Goal: Book appointment/travel/reservation

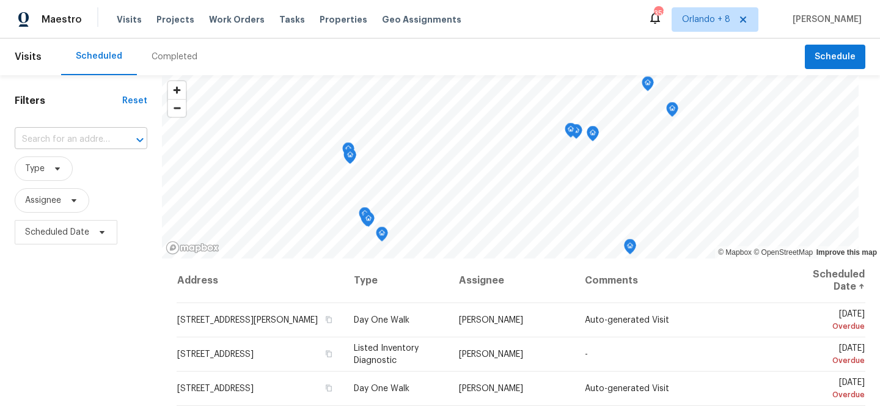
click at [98, 141] on input "text" at bounding box center [64, 139] width 98 height 19
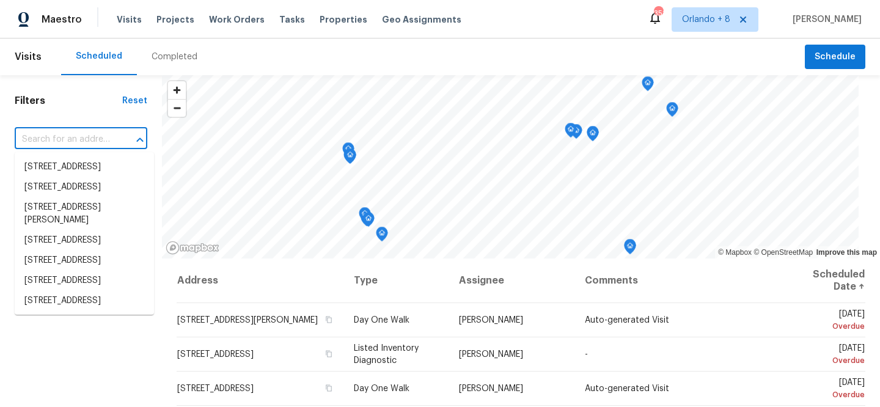
paste input "[STREET_ADDRESS][PERSON_NAME][PERSON_NAME]"
type input "[STREET_ADDRESS][PERSON_NAME][PERSON_NAME]"
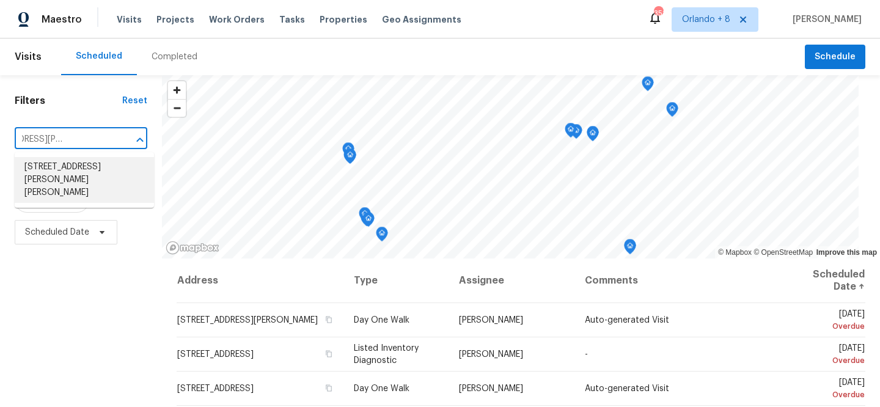
click at [106, 175] on li "[STREET_ADDRESS][PERSON_NAME][PERSON_NAME]" at bounding box center [84, 180] width 139 height 46
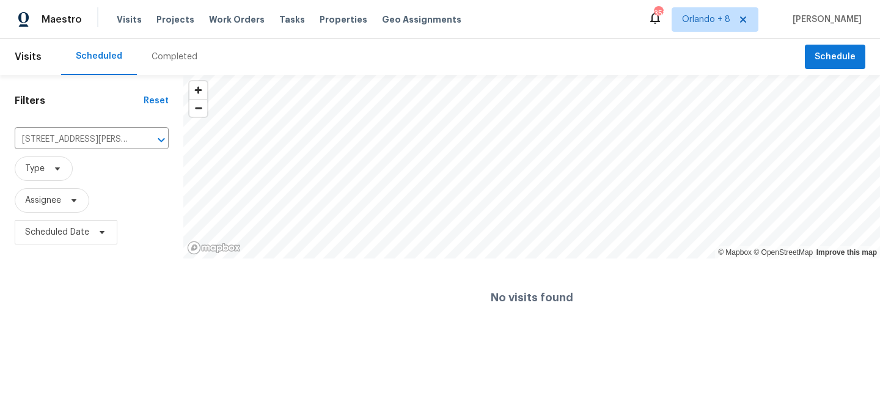
click at [185, 69] on div "Completed" at bounding box center [174, 57] width 75 height 37
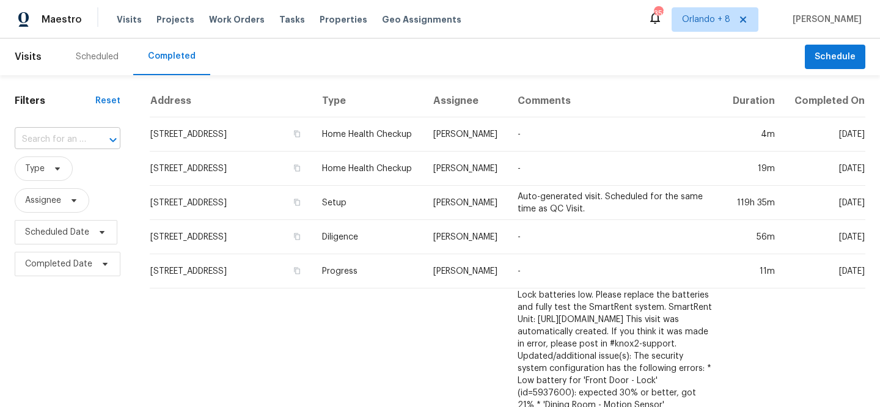
click at [90, 142] on div at bounding box center [105, 139] width 32 height 17
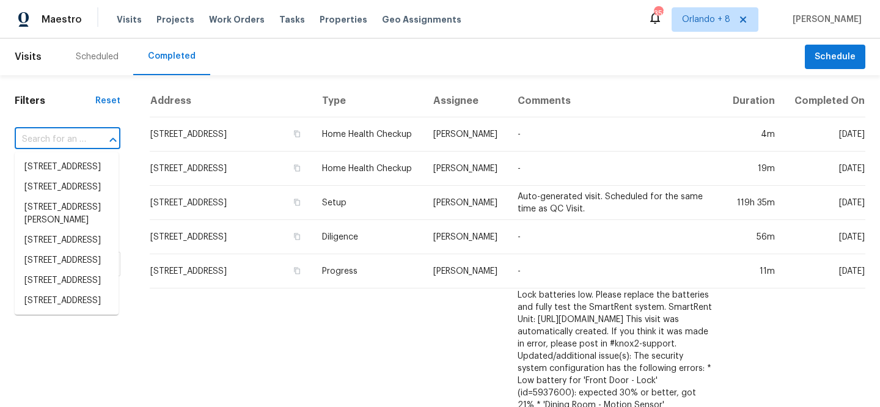
paste input "[STREET_ADDRESS][PERSON_NAME][PERSON_NAME]"
type input "[STREET_ADDRESS][PERSON_NAME][PERSON_NAME]"
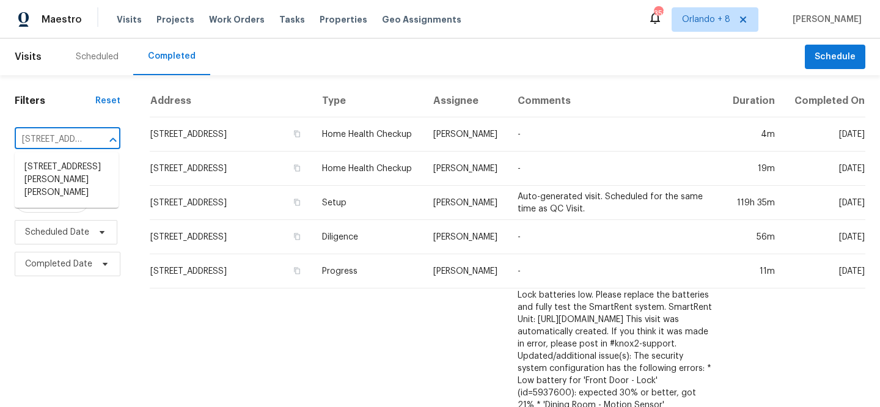
scroll to position [0, 86]
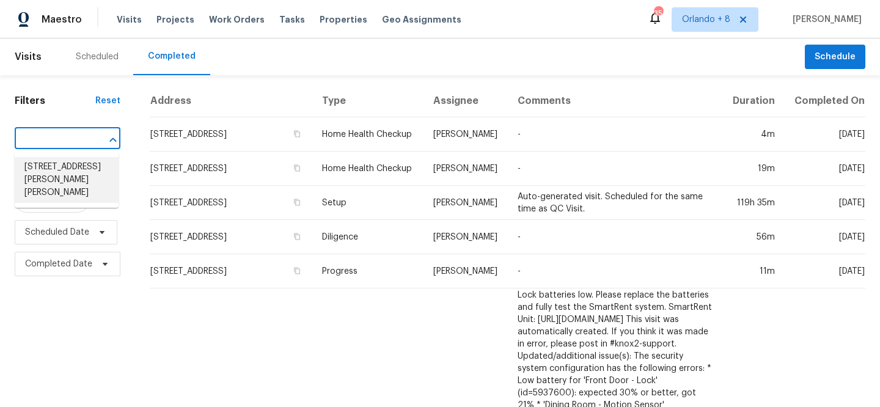
click at [85, 161] on li "[STREET_ADDRESS][PERSON_NAME][PERSON_NAME]" at bounding box center [67, 180] width 104 height 46
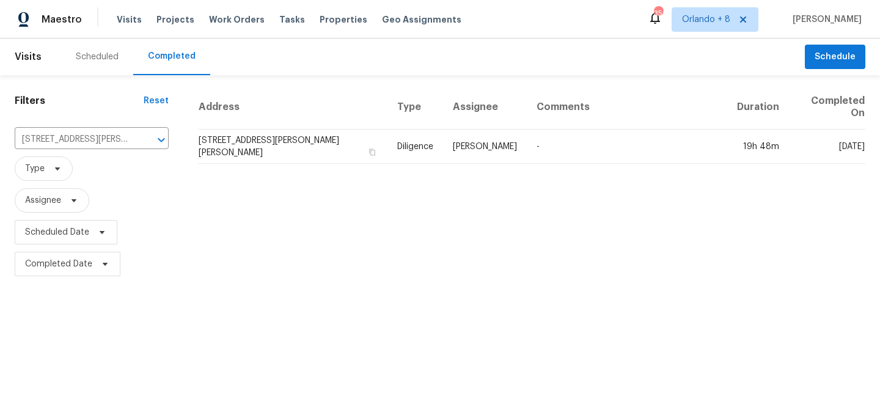
click at [106, 59] on div "Scheduled" at bounding box center [97, 57] width 43 height 12
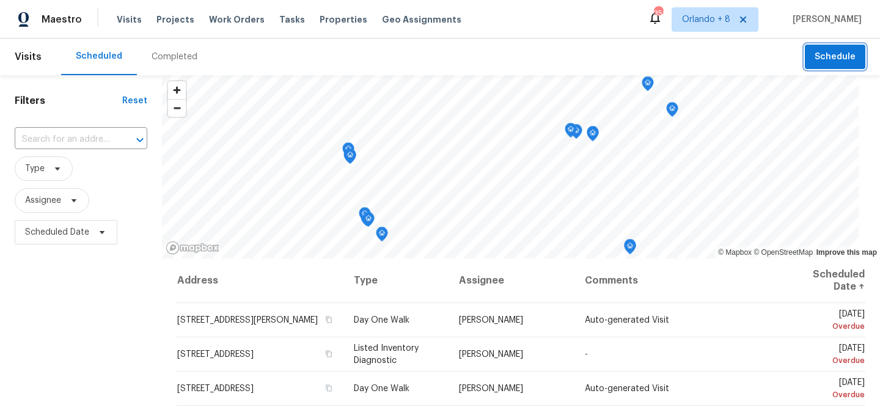
click at [825, 45] on button "Schedule" at bounding box center [835, 57] width 61 height 25
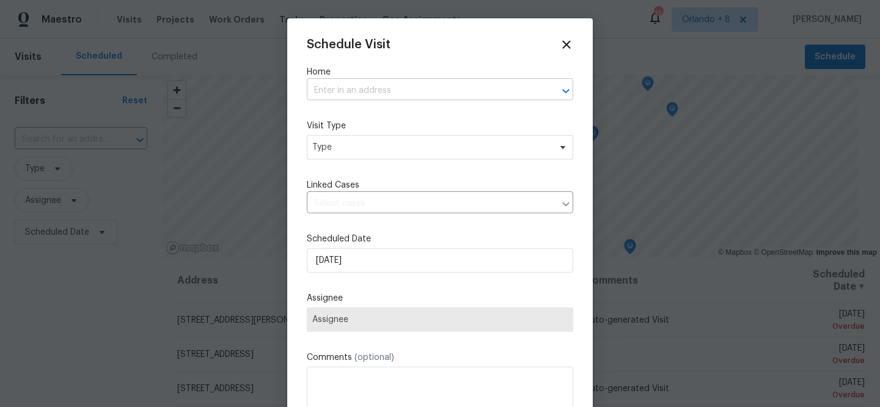
click at [448, 92] on input "text" at bounding box center [423, 90] width 232 height 19
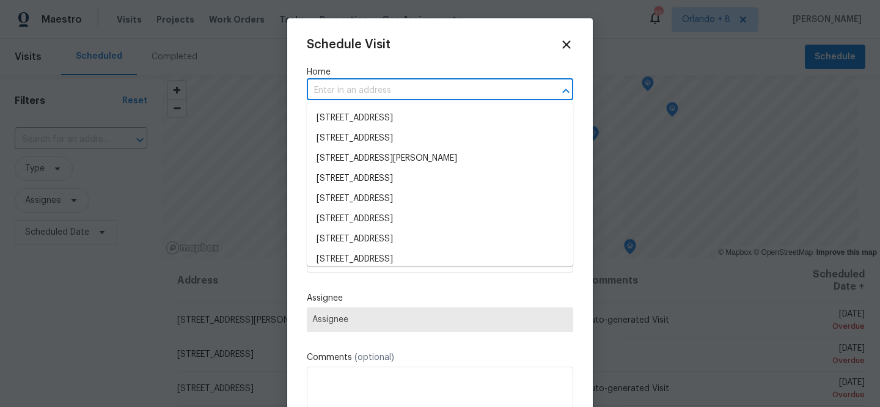
paste input "[STREET_ADDRESS][PERSON_NAME][PERSON_NAME]"
type input "[STREET_ADDRESS][PERSON_NAME][PERSON_NAME]"
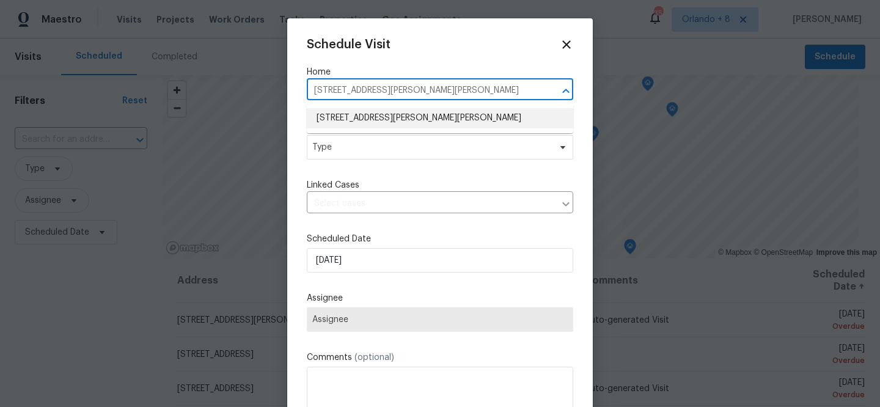
click at [407, 129] on ul "[STREET_ADDRESS][PERSON_NAME][PERSON_NAME]" at bounding box center [440, 118] width 267 height 30
click at [394, 122] on li "[STREET_ADDRESS][PERSON_NAME][PERSON_NAME]" at bounding box center [440, 118] width 267 height 20
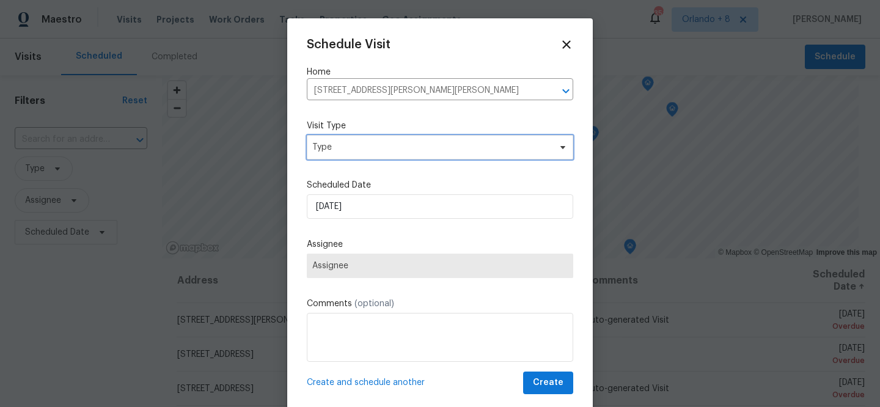
click at [384, 144] on span "Type" at bounding box center [431, 147] width 238 height 12
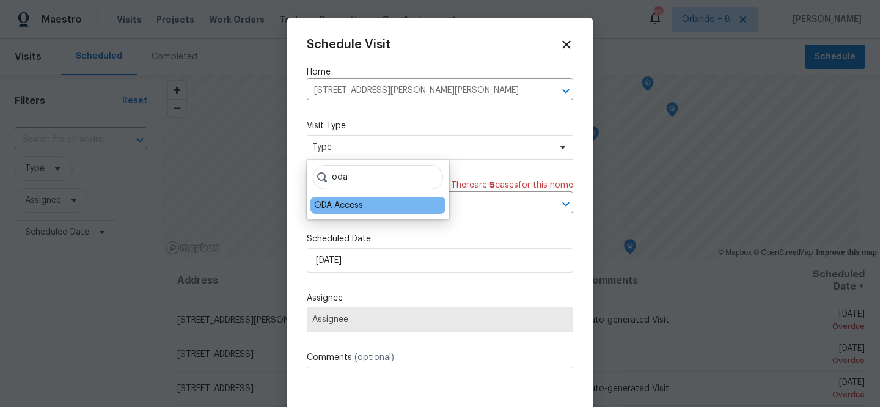
type input "oda"
click at [358, 202] on div "ODA Access" at bounding box center [338, 205] width 49 height 12
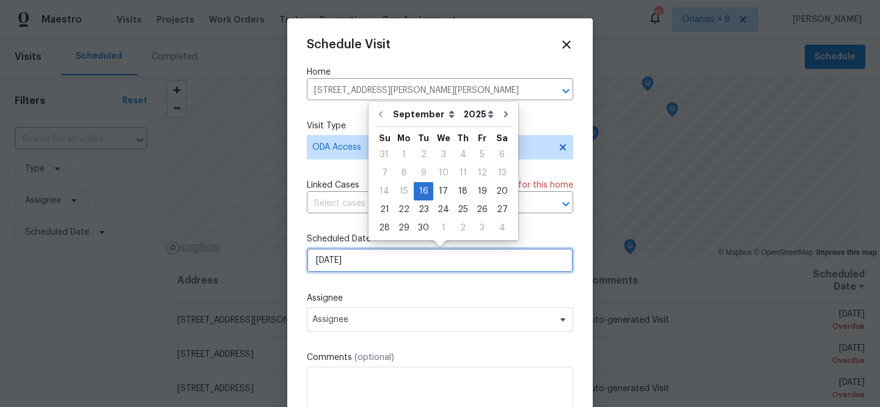
click at [332, 264] on input "[DATE]" at bounding box center [440, 260] width 267 height 24
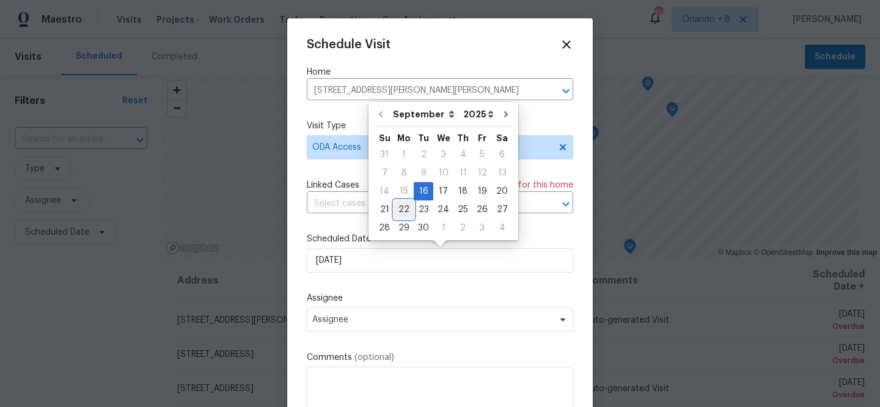
click at [402, 213] on div "22" at bounding box center [404, 209] width 20 height 17
type input "[DATE]"
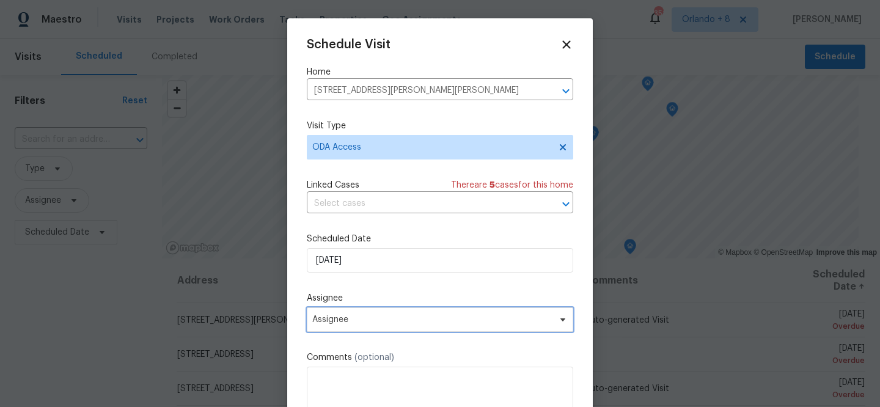
click at [342, 328] on span "Assignee" at bounding box center [440, 320] width 267 height 24
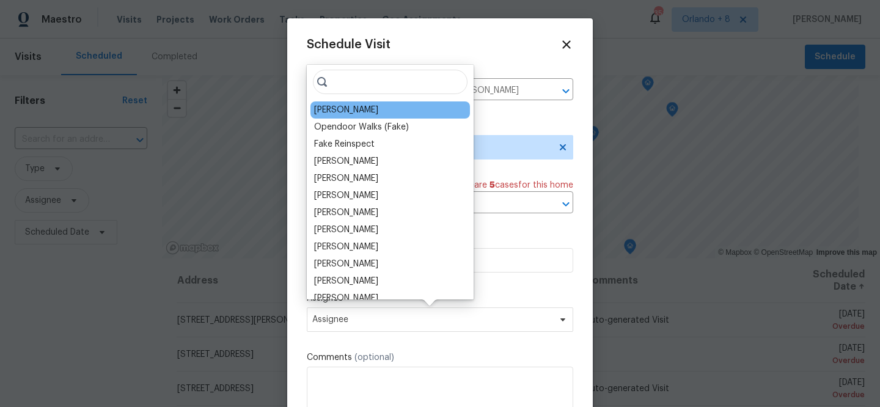
click at [366, 117] on div "[PERSON_NAME]" at bounding box center [391, 109] width 160 height 17
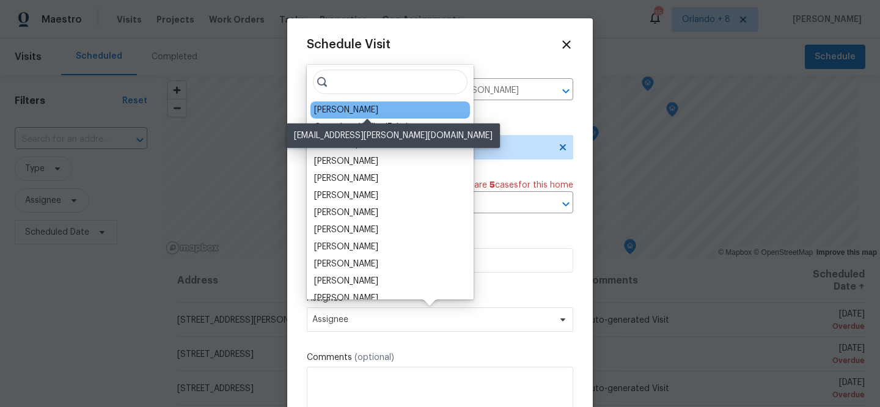
click at [360, 111] on div "[PERSON_NAME]" at bounding box center [346, 110] width 64 height 12
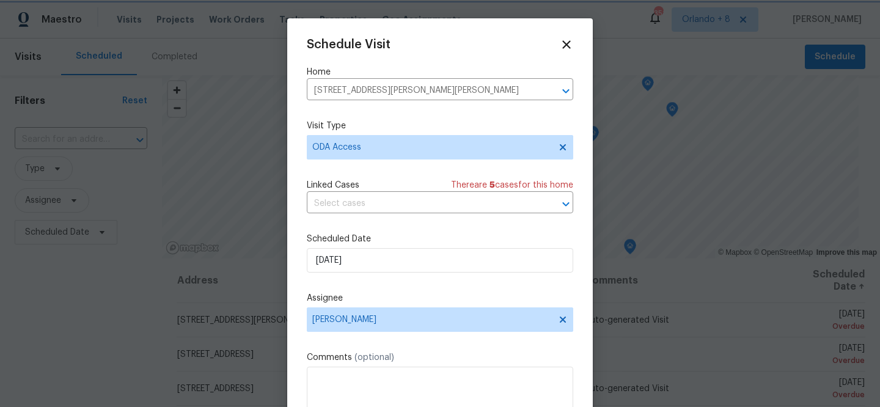
scroll to position [22, 0]
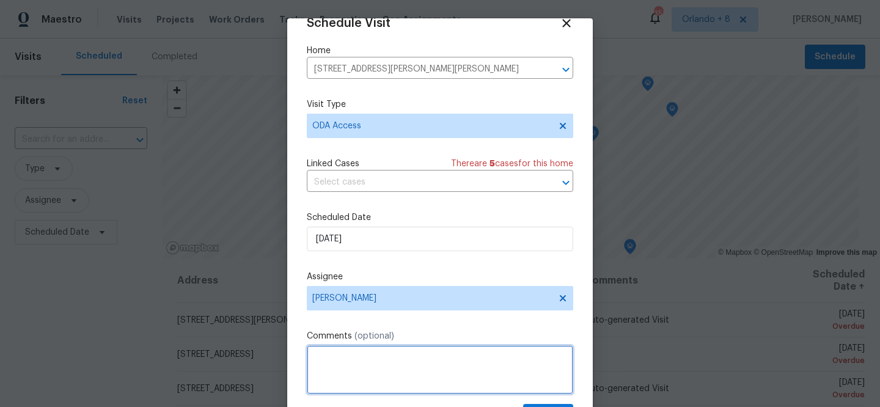
click at [391, 373] on textarea at bounding box center [440, 369] width 267 height 49
paste textarea "Hi! Can you please: *Ensure a lockbox is installed with keys inside so the REIT…"
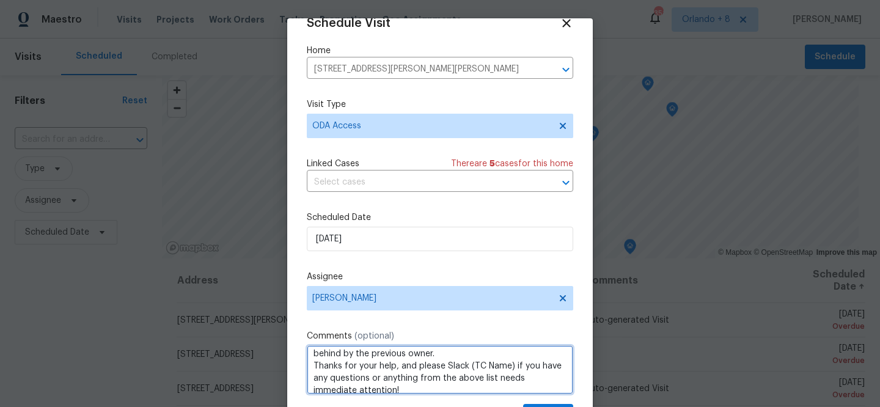
scroll to position [125, 0]
drag, startPoint x: 512, startPoint y: 371, endPoint x: 468, endPoint y: 371, distance: 43.4
click at [468, 371] on textarea "Hi! Can you please: *Ensure a lockbox is installed with keys inside so the REIT…" at bounding box center [440, 369] width 267 height 49
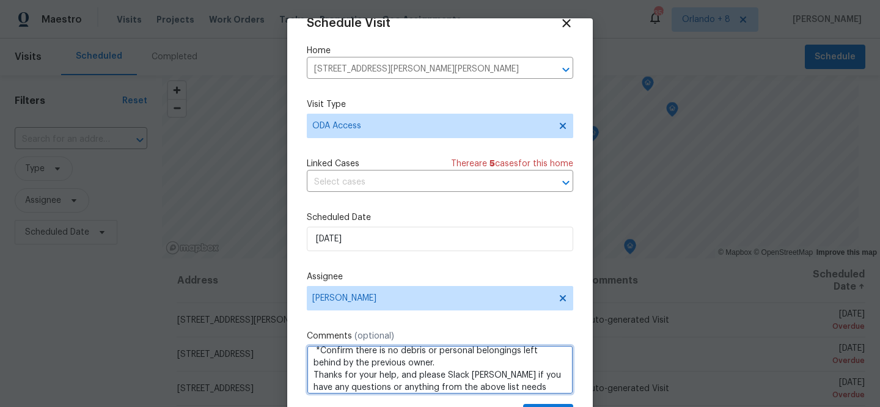
click at [458, 361] on textarea "Hi! Can you please: *Ensure a lockbox is installed with keys inside so the REIT…" at bounding box center [440, 369] width 267 height 49
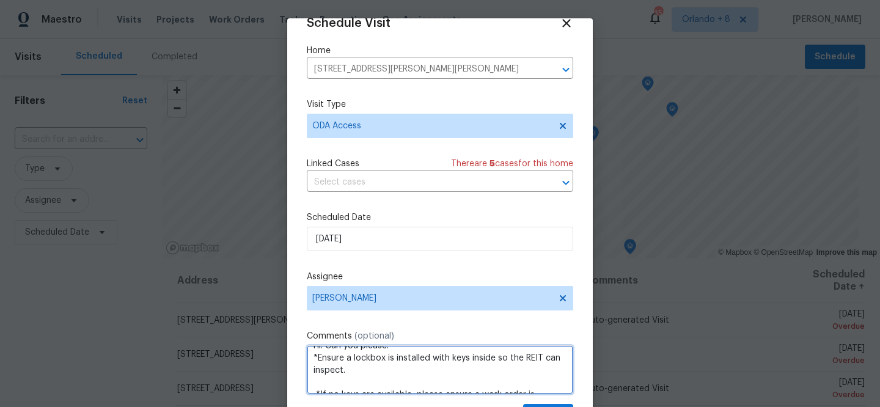
scroll to position [0, 0]
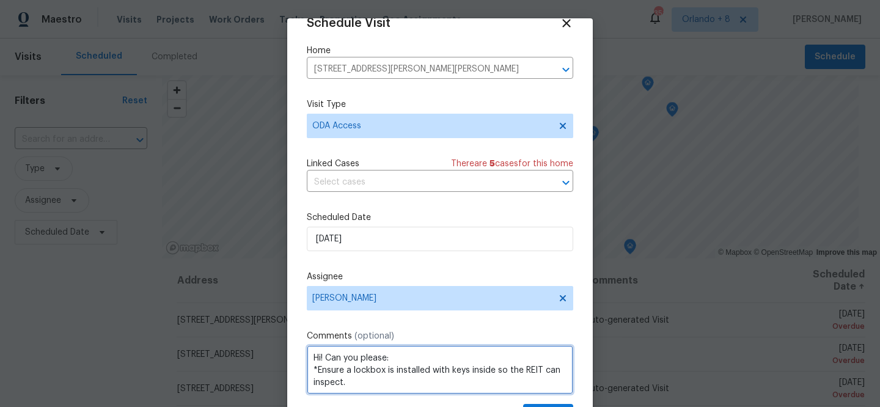
click at [423, 355] on textarea "Hi! Can you please: *Ensure a lockbox is installed with keys inside so the REIT…" at bounding box center [440, 369] width 267 height 49
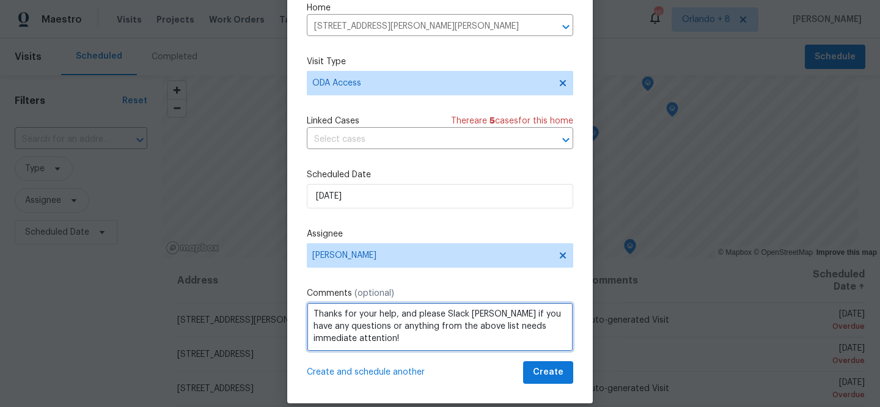
scroll to position [57, 0]
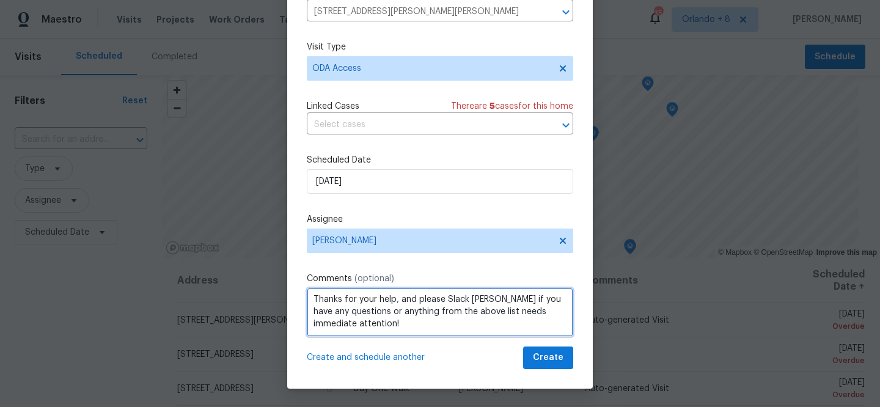
type textarea "Hi! Can you please: *Ensure a lockbox is installed with keys inside so the REIT…"
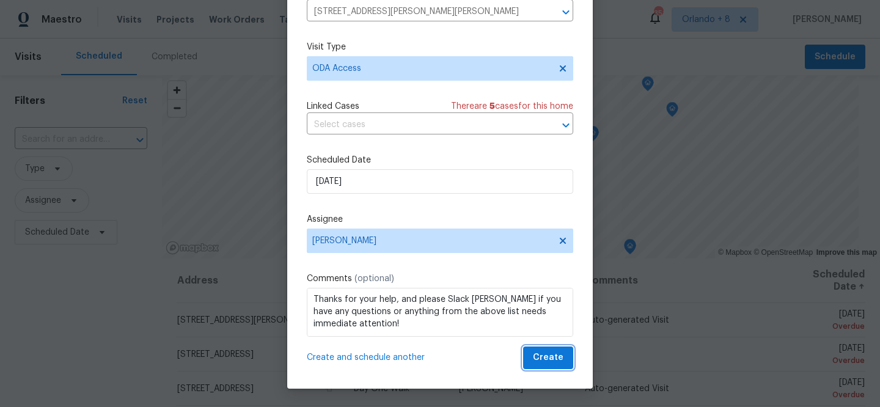
click at [559, 352] on span "Create" at bounding box center [548, 357] width 31 height 15
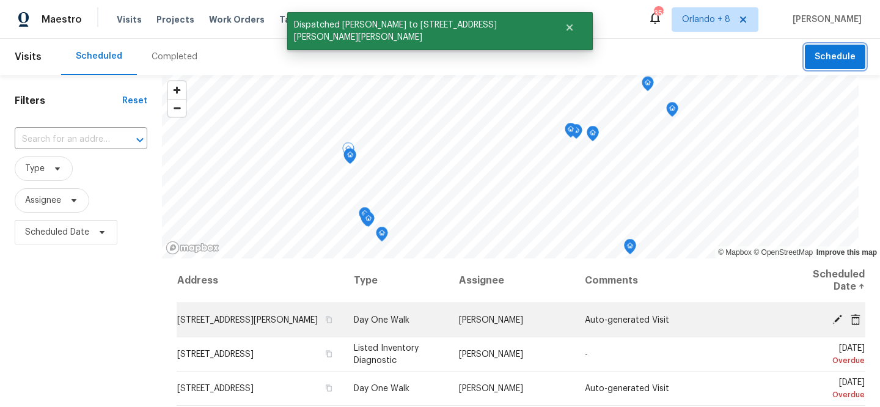
scroll to position [49, 0]
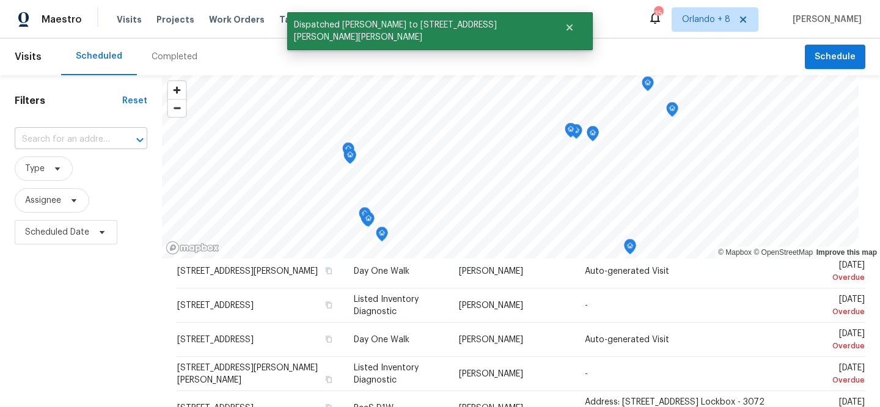
click at [113, 134] on input "text" at bounding box center [64, 139] width 98 height 19
